Goal: Task Accomplishment & Management: Manage account settings

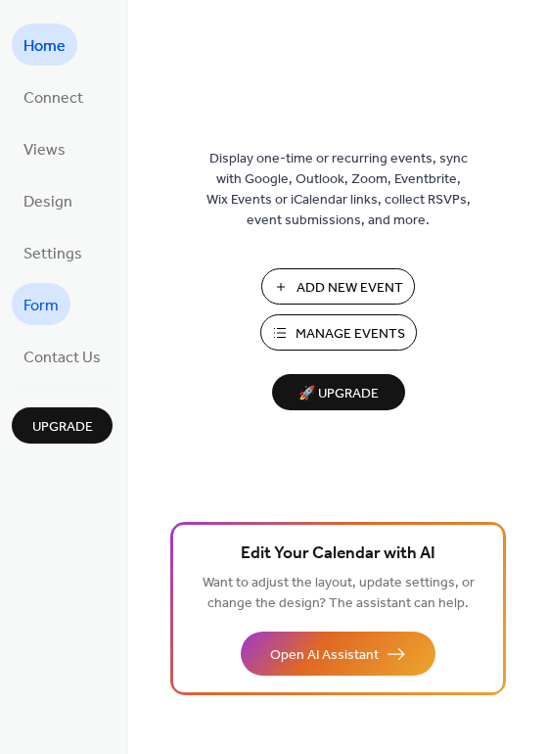
click at [44, 314] on span "Form" at bounding box center [40, 306] width 35 height 30
click at [309, 324] on span "Manage Events" at bounding box center [351, 334] width 110 height 21
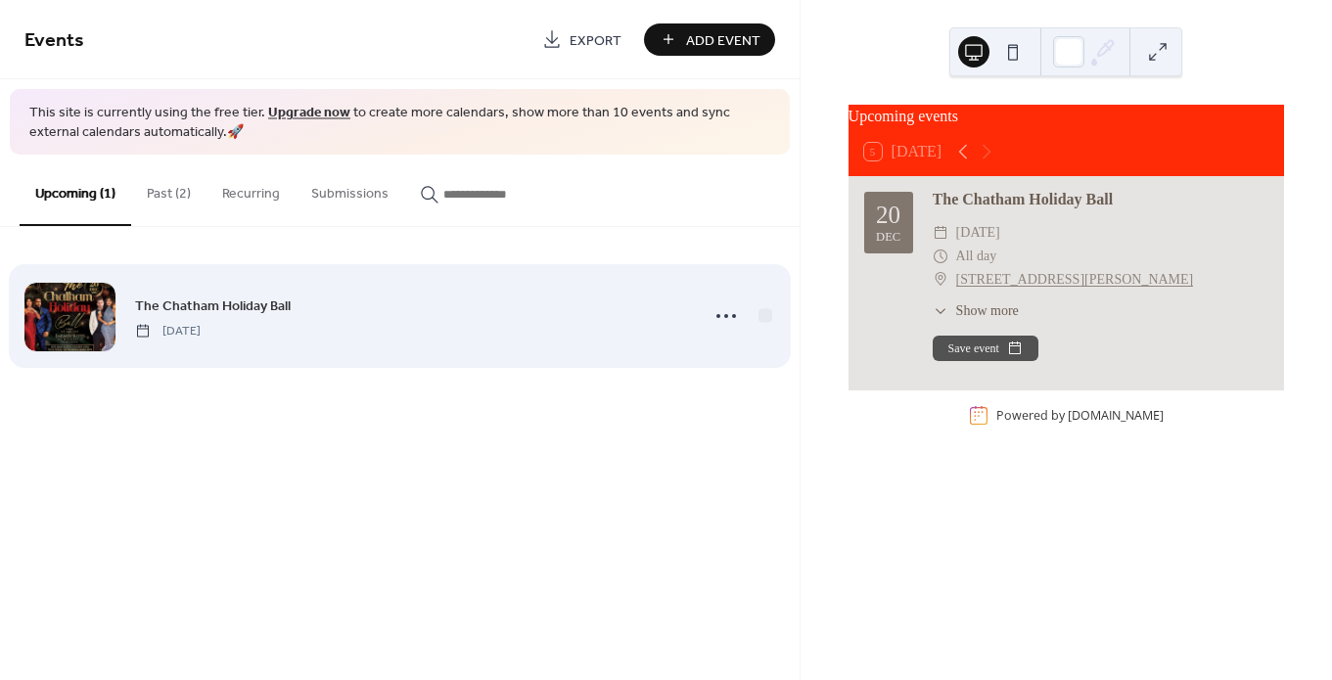
click at [454, 314] on div "The Chatham Holiday Ball Saturday, December 20, 2025" at bounding box center [410, 317] width 551 height 44
click at [728, 330] on icon at bounding box center [726, 315] width 31 height 31
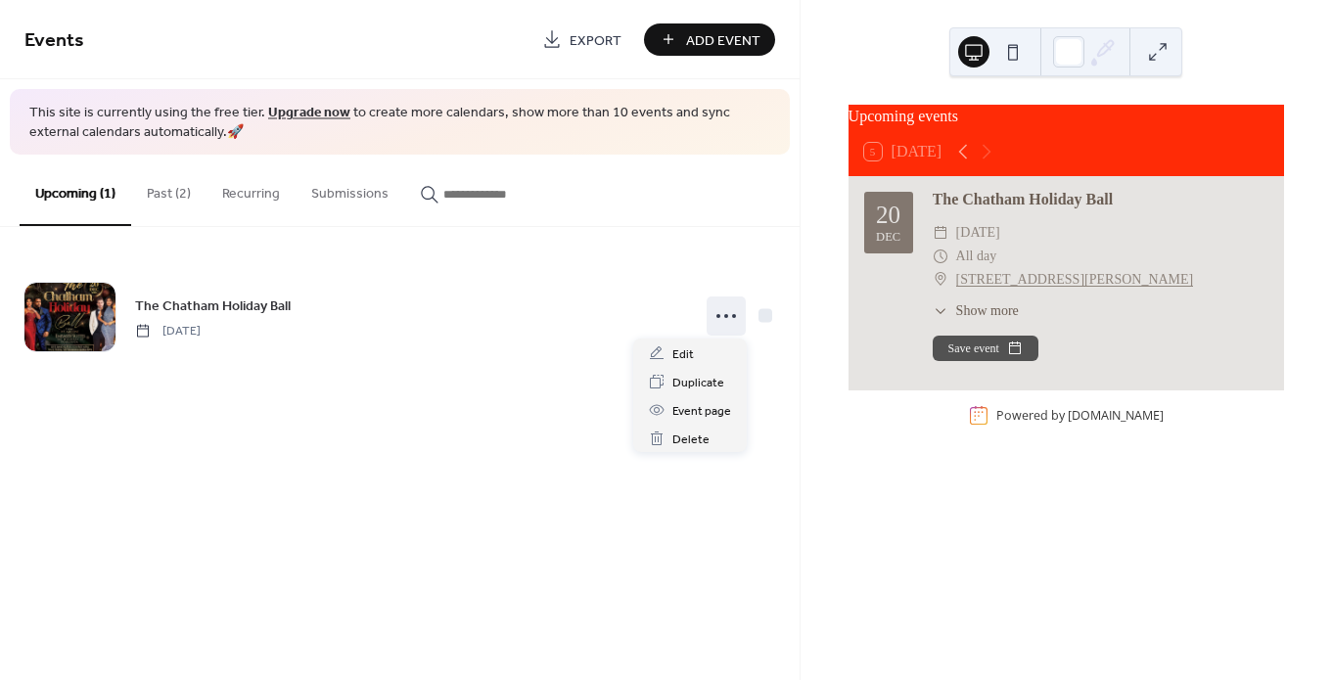
click at [943, 316] on icon at bounding box center [941, 311] width 16 height 16
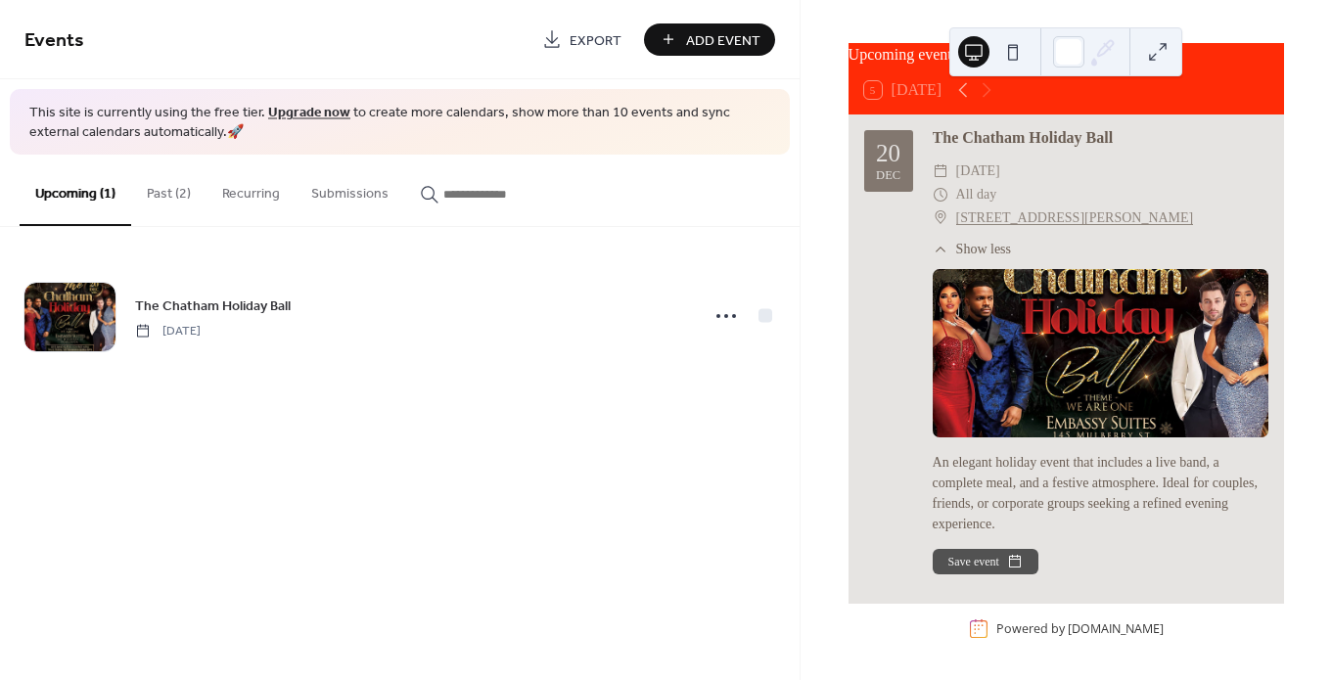
scroll to position [89, 0]
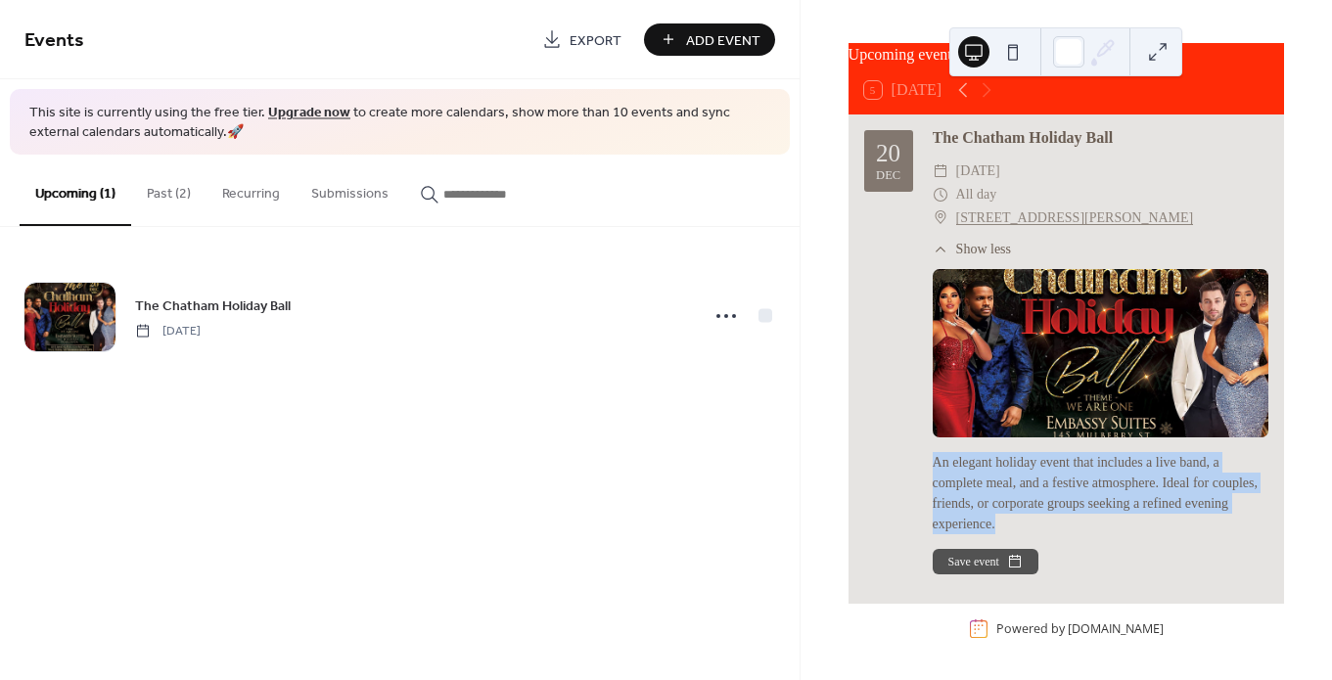
drag, startPoint x: 1025, startPoint y: 531, endPoint x: 910, endPoint y: 429, distance: 153.2
click at [910, 429] on div "20 Dec The Chatham Holiday Ball ​ Saturday, December 20, 2025 ​ All day ​ 145 M…" at bounding box center [1066, 350] width 404 height 448
copy div "An elegant holiday event that includes a live band, a complete meal, and a fest…"
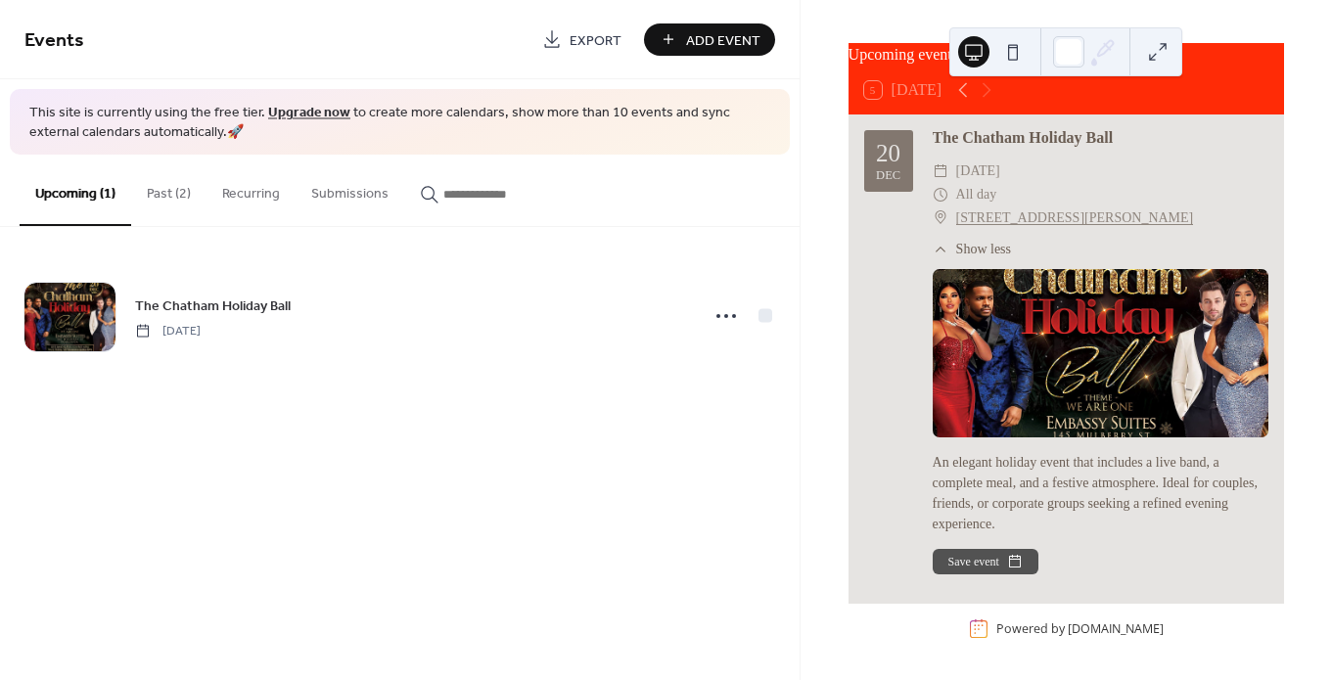
click at [1012, 127] on div "The Chatham Holiday Ball" at bounding box center [1101, 137] width 336 height 23
copy div "The Chatham Holiday Ball"
click at [865, 289] on div "20 Dec The Chatham Holiday Ball ​ Saturday, December 20, 2025 ​ All day ​ 145 M…" at bounding box center [1066, 350] width 404 height 448
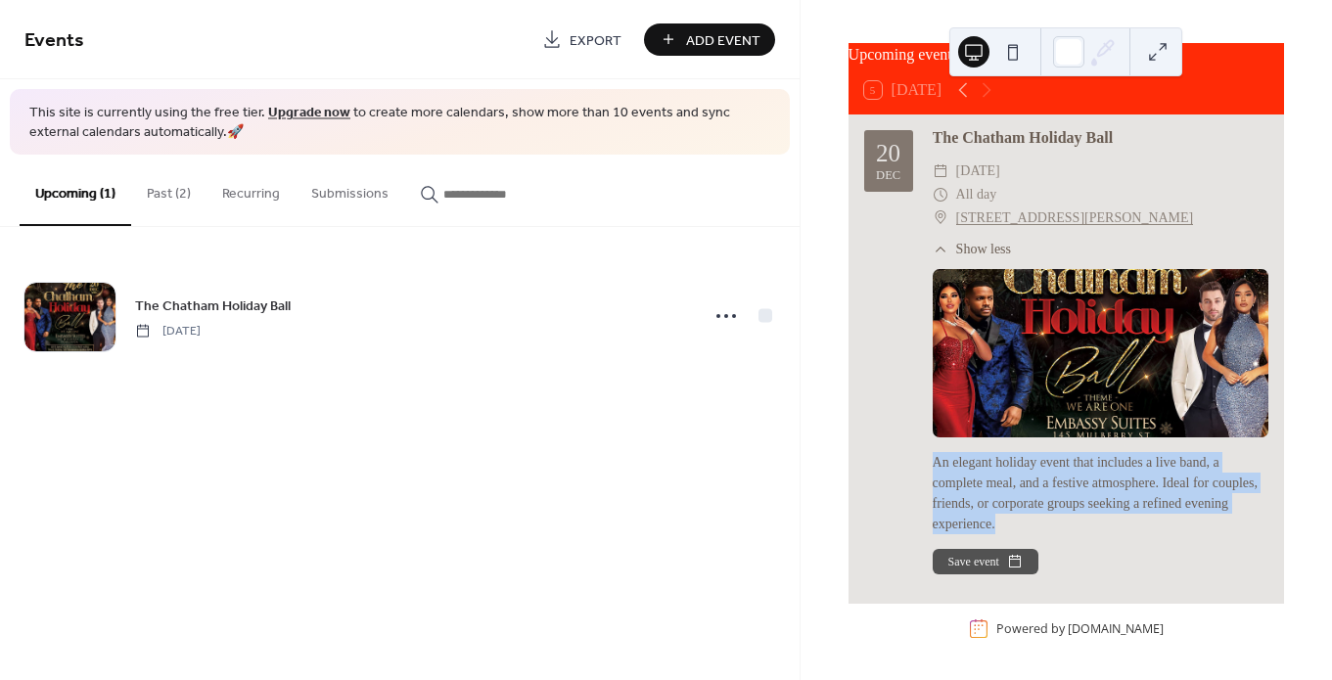
drag, startPoint x: 933, startPoint y: 440, endPoint x: 1026, endPoint y: 524, distance: 124.8
click at [1026, 524] on div "An elegant holiday event that includes a live band, a complete meal, and a fest…" at bounding box center [1101, 493] width 336 height 82
copy div "An elegant holiday event that includes a live band, a complete meal, and a fest…"
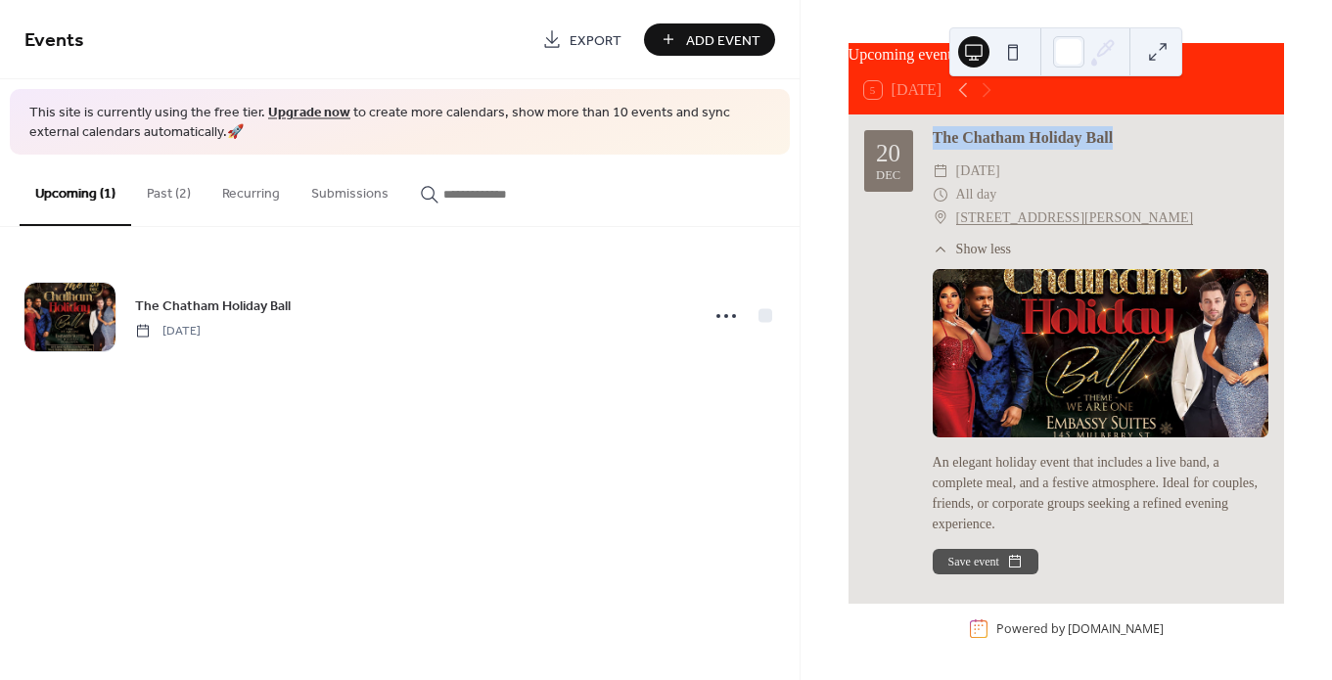
drag, startPoint x: 1162, startPoint y: 122, endPoint x: 934, endPoint y: 118, distance: 228.1
click at [934, 126] on div "The Chatham Holiday Ball" at bounding box center [1101, 137] width 336 height 23
copy div "The Chatham Holiday Ball"
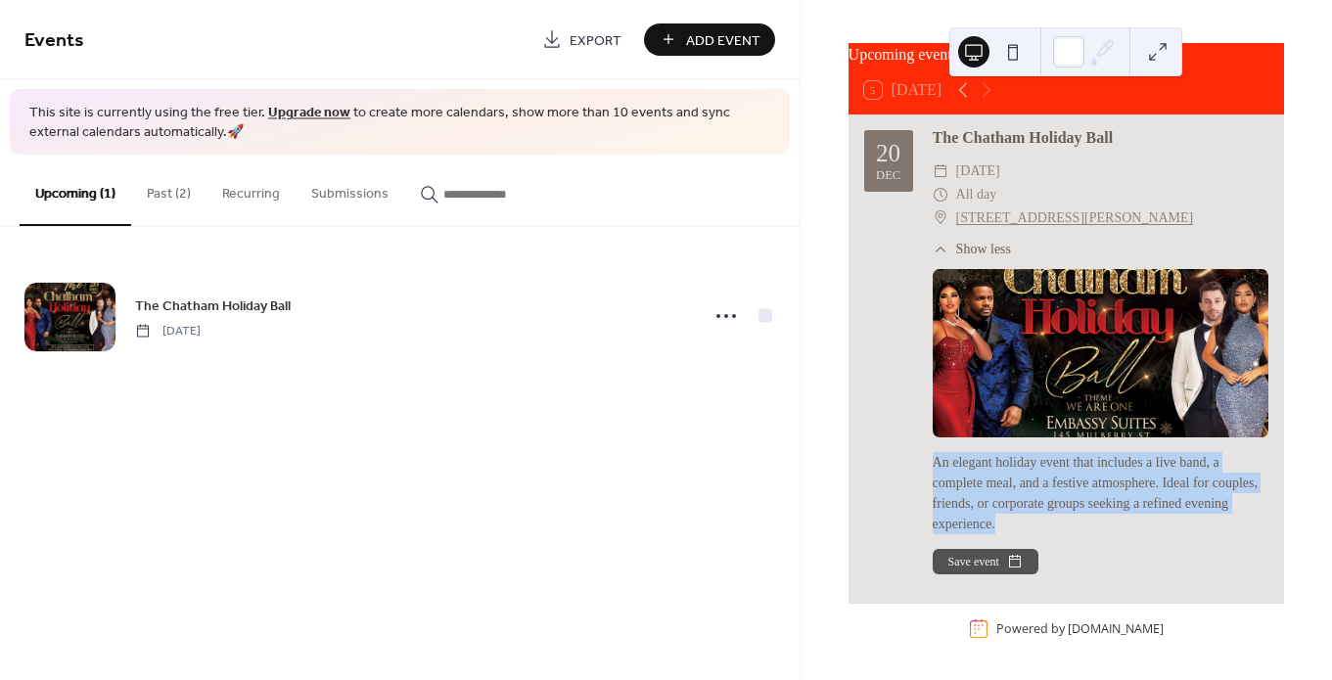
drag, startPoint x: 1030, startPoint y: 524, endPoint x: 931, endPoint y: 446, distance: 125.5
click at [931, 446] on div "20 Dec The Chatham Holiday Ball ​ Saturday, December 20, 2025 ​ All day ​ 145 M…" at bounding box center [1066, 350] width 404 height 448
copy div "An elegant holiday event that includes a live band, a complete meal, and a fest…"
